Goal: Find specific page/section: Find specific page/section

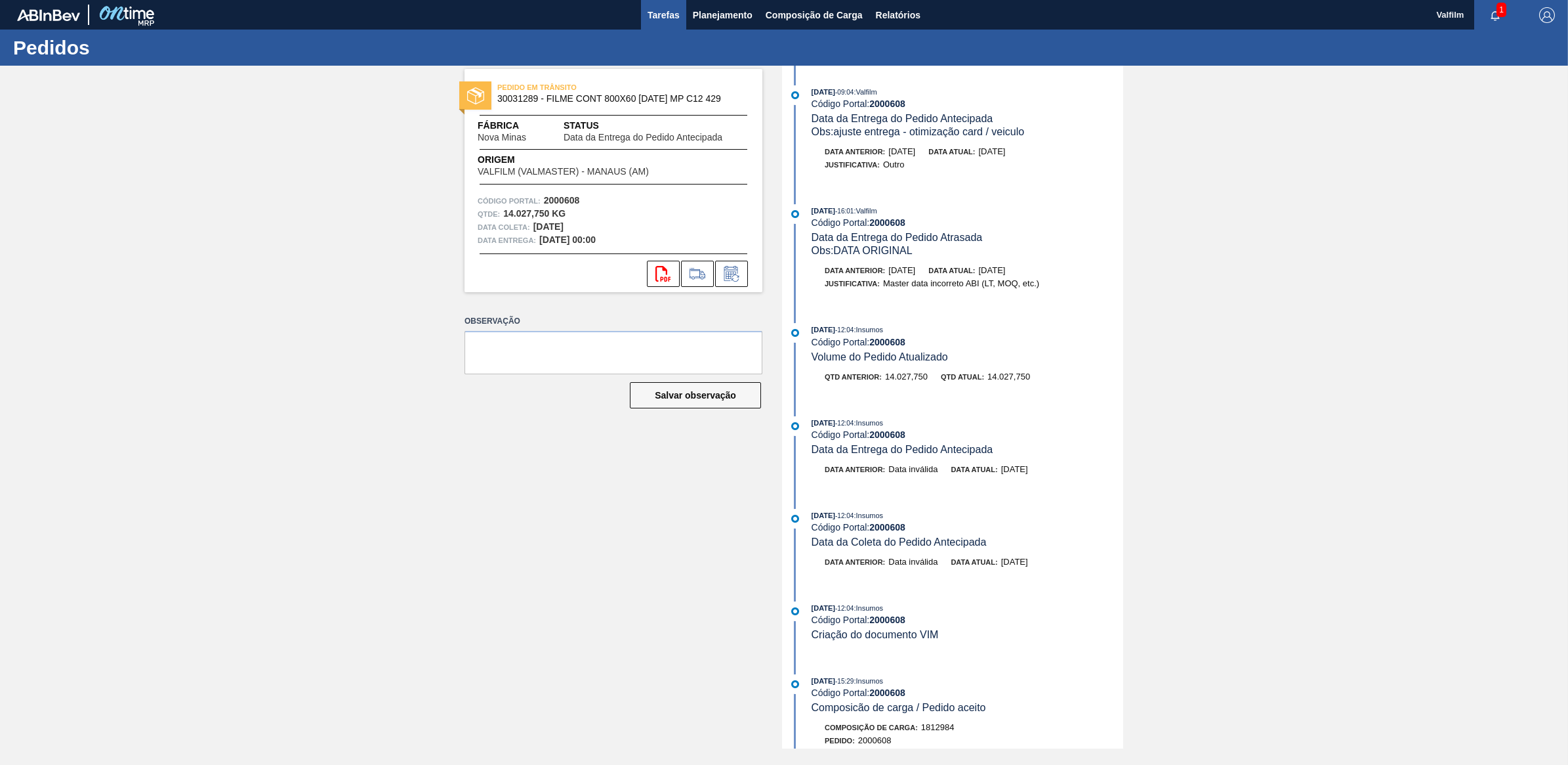
click at [680, 18] on button "Tarefas" at bounding box center [664, 15] width 45 height 30
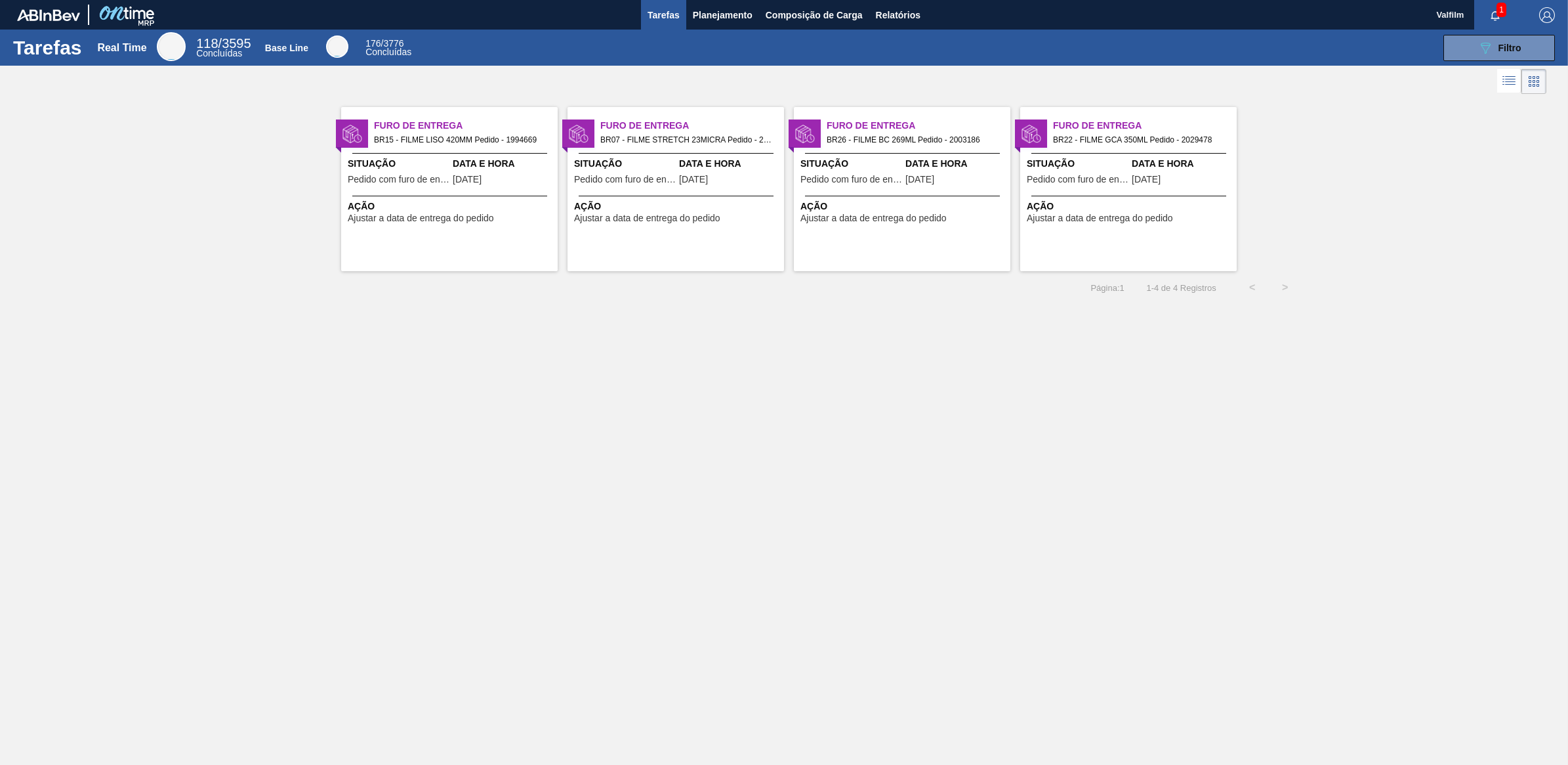
click at [418, 273] on div "Página : 1 1 - 4 de 4 Registros < >" at bounding box center [650, 287] width 1302 height 33
click at [411, 181] on span "Pedido com furo de entrega" at bounding box center [398, 179] width 102 height 10
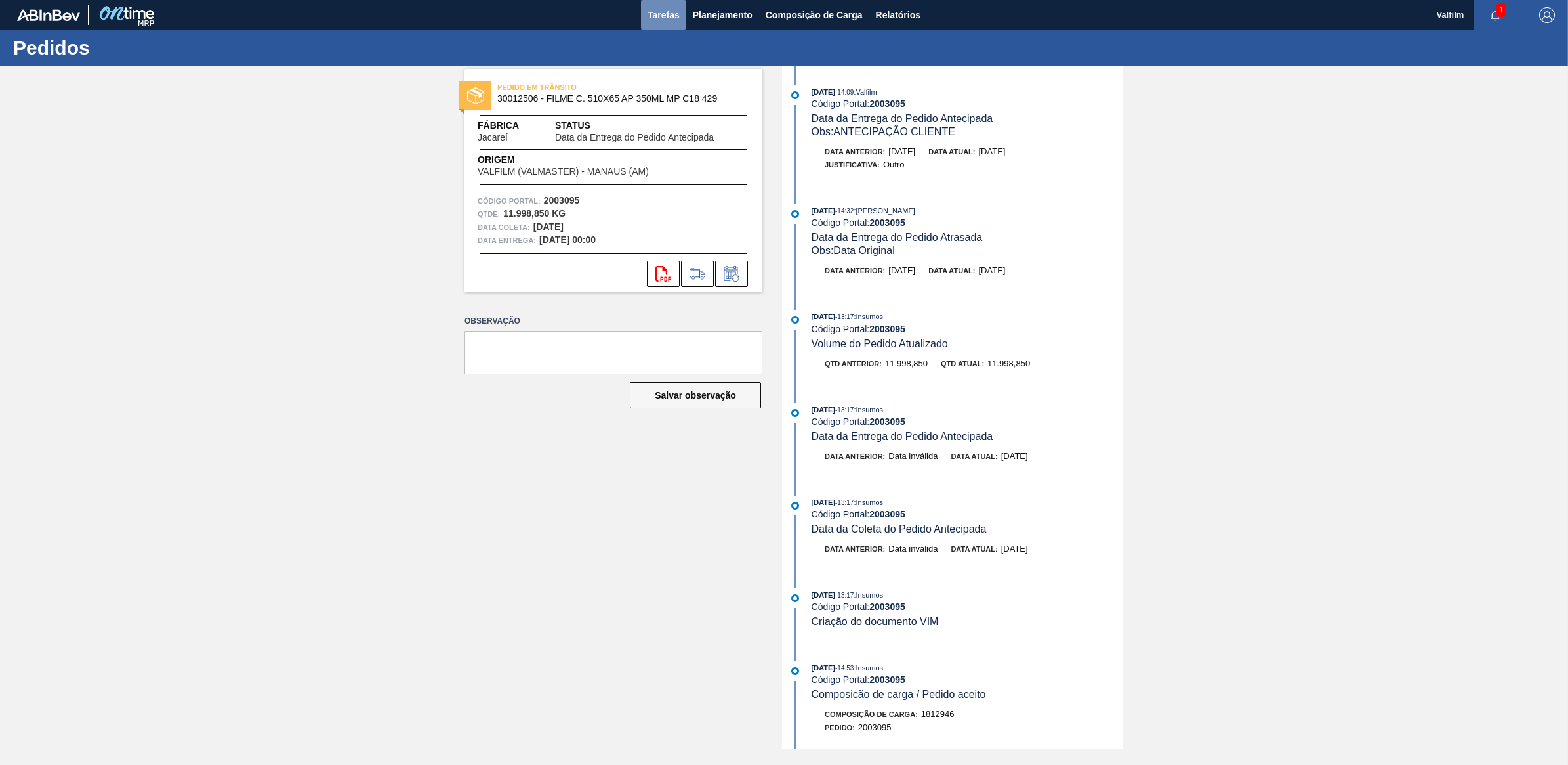
click at [660, 17] on span "Tarefas" at bounding box center [663, 15] width 32 height 16
